Goal: Use online tool/utility: Utilize a website feature to perform a specific function

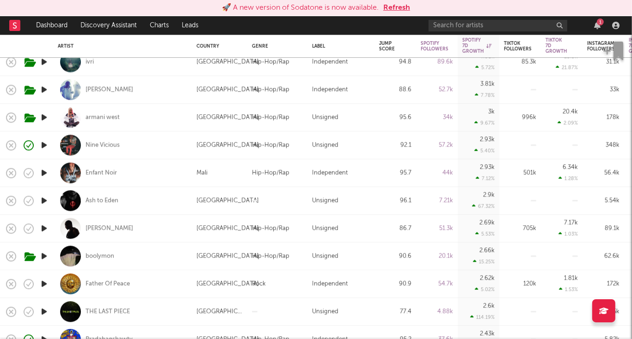
click at [397, 6] on button "Refresh" at bounding box center [396, 7] width 27 height 11
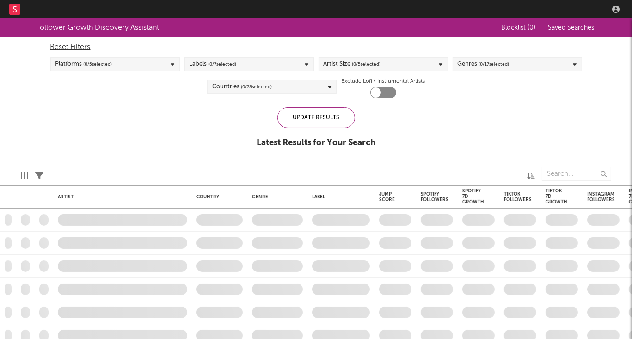
checkbox input "true"
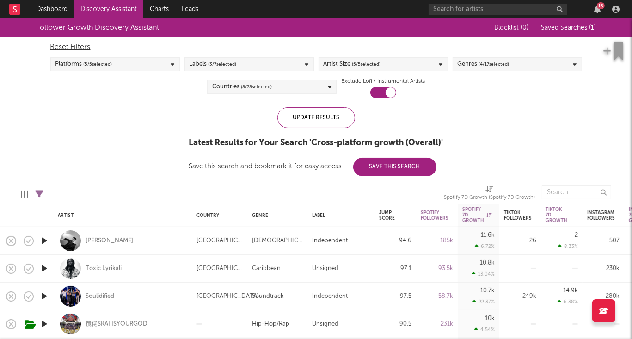
click at [504, 68] on span "( 4 / 17 selected)" at bounding box center [494, 64] width 30 height 11
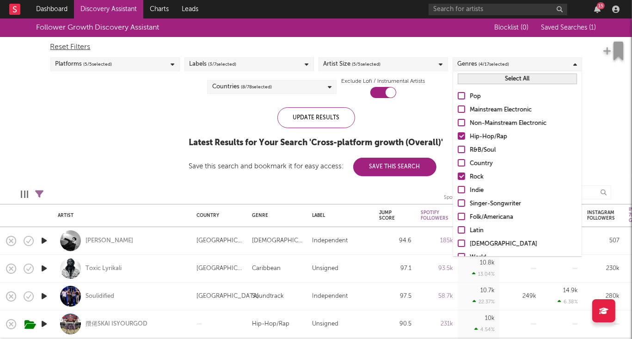
click at [461, 176] on div at bounding box center [460, 175] width 7 height 7
click at [457, 176] on input "Rock" at bounding box center [457, 176] width 0 height 11
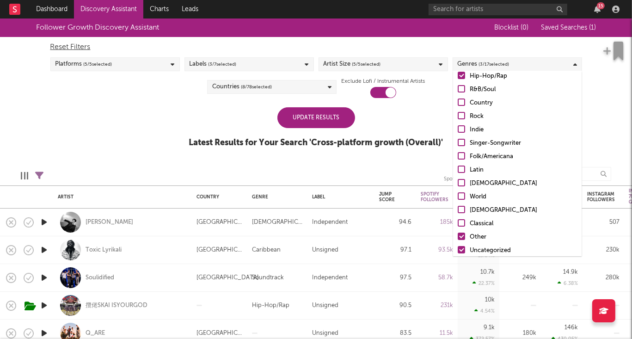
scroll to position [65, 0]
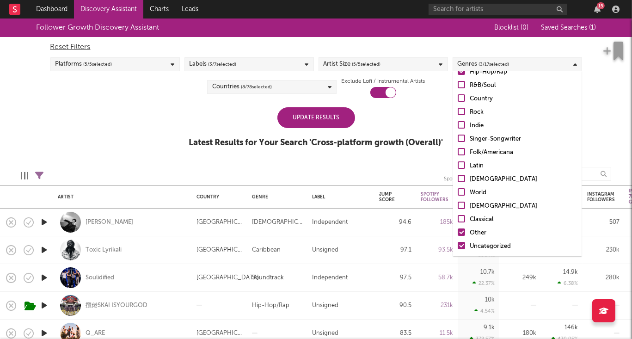
click at [461, 231] on div at bounding box center [460, 231] width 7 height 7
click at [457, 231] on input "Other" at bounding box center [457, 232] width 0 height 11
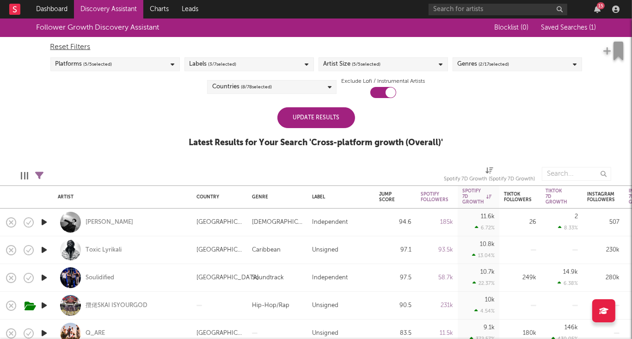
click at [249, 91] on span "( 8 / 78 selected)" at bounding box center [256, 86] width 31 height 11
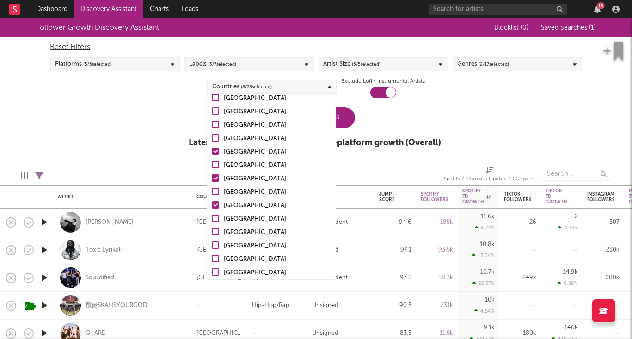
scroll to position [133, 0]
click at [216, 152] on div at bounding box center [215, 150] width 7 height 7
click at [212, 152] on input "[GEOGRAPHIC_DATA]" at bounding box center [212, 151] width 0 height 11
click at [216, 177] on div at bounding box center [215, 177] width 7 height 7
click at [212, 177] on input "[GEOGRAPHIC_DATA]" at bounding box center [212, 178] width 0 height 11
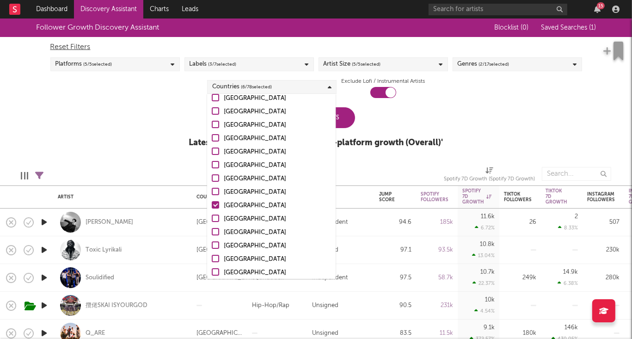
click at [214, 202] on div at bounding box center [215, 204] width 7 height 7
click at [212, 202] on input "[GEOGRAPHIC_DATA]" at bounding box center [212, 205] width 0 height 11
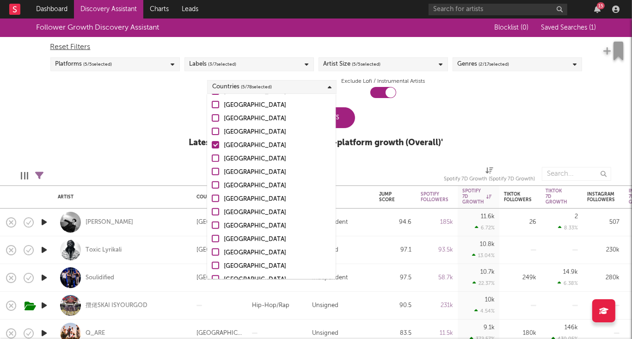
scroll to position [328, 0]
click at [214, 143] on div at bounding box center [215, 143] width 7 height 7
click at [212, 143] on input "[GEOGRAPHIC_DATA]" at bounding box center [212, 144] width 0 height 11
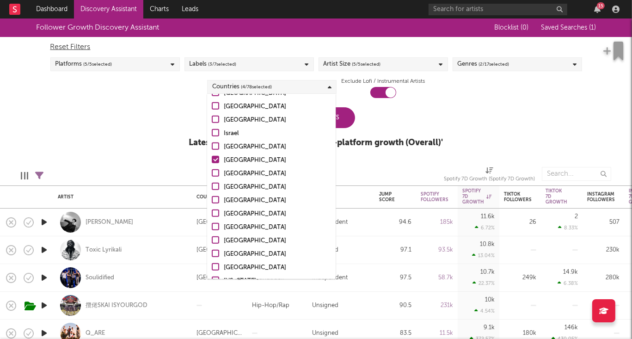
scroll to position [535, 0]
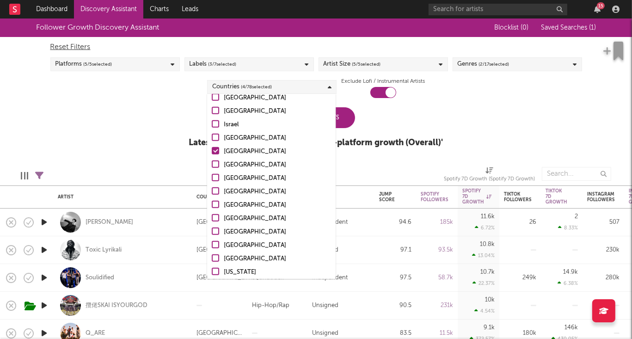
click at [214, 152] on div at bounding box center [215, 150] width 7 height 7
click at [212, 152] on input "[GEOGRAPHIC_DATA]" at bounding box center [212, 151] width 0 height 11
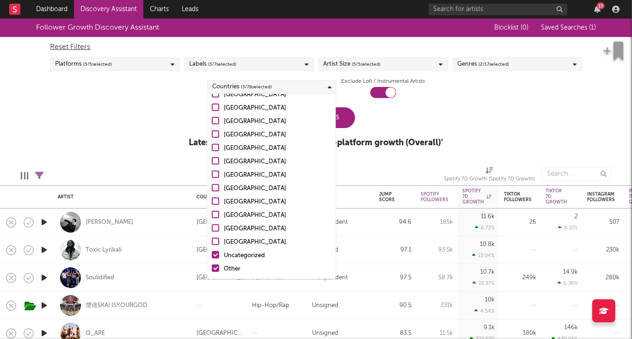
click at [215, 255] on div at bounding box center [215, 254] width 7 height 7
click at [212, 255] on input "Uncategorized" at bounding box center [212, 255] width 0 height 11
click at [215, 268] on div at bounding box center [215, 267] width 7 height 7
click at [212, 268] on input "Other" at bounding box center [212, 268] width 0 height 11
click at [341, 123] on div "Update Results" at bounding box center [316, 117] width 78 height 21
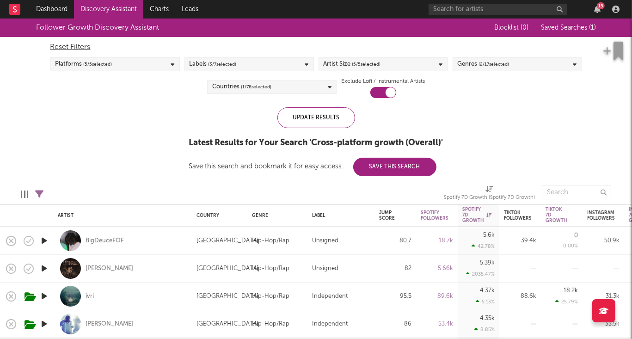
click at [222, 67] on span "( 3 / 7 selected)" at bounding box center [222, 64] width 28 height 11
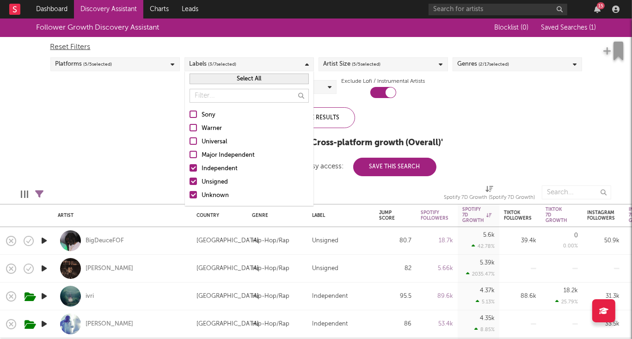
click at [195, 115] on div at bounding box center [192, 113] width 7 height 7
click at [189, 115] on input "Sony" at bounding box center [189, 114] width 0 height 11
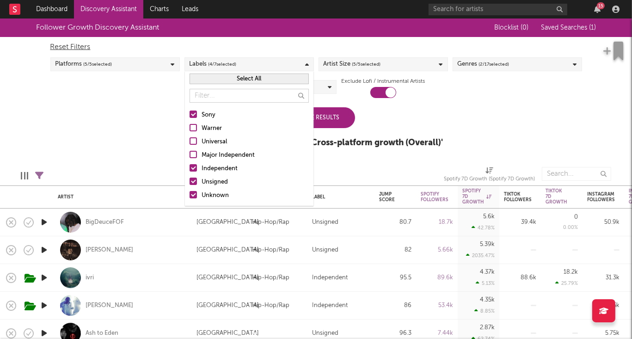
click at [192, 132] on label "Warner" at bounding box center [248, 128] width 119 height 11
click at [189, 132] on input "Warner" at bounding box center [189, 128] width 0 height 11
click at [192, 143] on div at bounding box center [192, 140] width 7 height 7
click at [189, 143] on input "Universal" at bounding box center [189, 141] width 0 height 11
click at [192, 150] on label "Major Independent" at bounding box center [248, 155] width 119 height 11
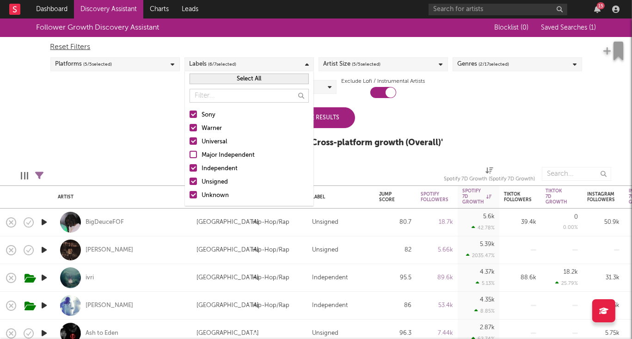
click at [189, 150] on input "Major Independent" at bounding box center [189, 155] width 0 height 11
click at [170, 136] on div "Follower Growth Discovery Assistant Blocklist ( 0 ) Saved Searches ( 1 ) Reset …" at bounding box center [316, 87] width 632 height 139
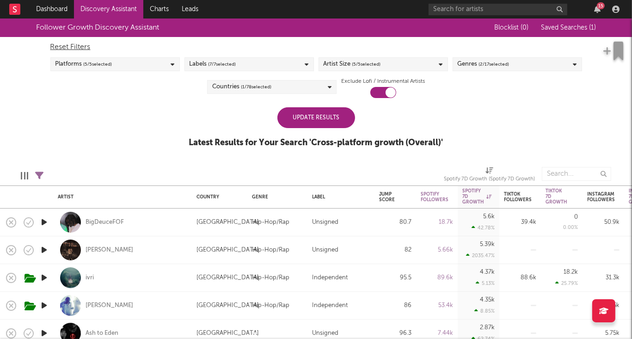
click at [330, 118] on div "Update Results" at bounding box center [316, 117] width 78 height 21
